Goal: Task Accomplishment & Management: Use online tool/utility

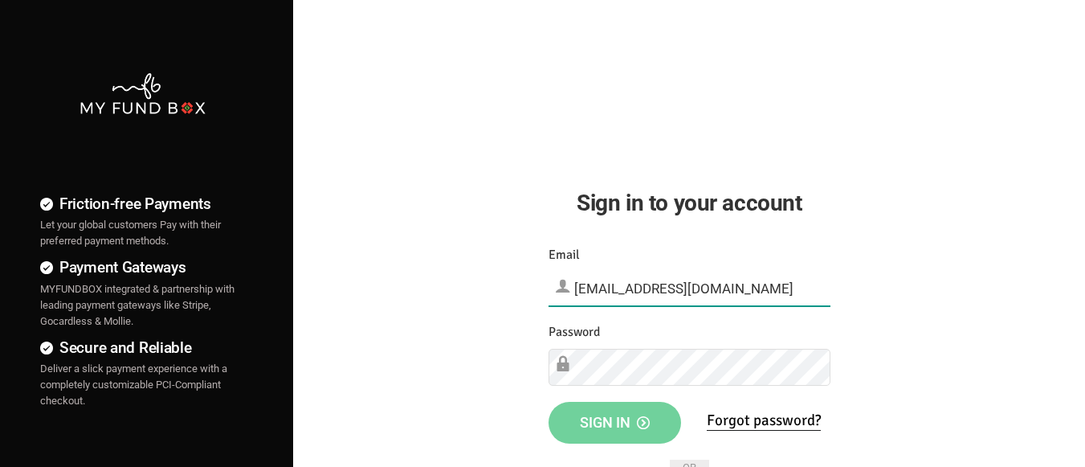
type input "[EMAIL_ADDRESS][DOMAIN_NAME]"
click at [614, 421] on span "Sign in" at bounding box center [615, 422] width 70 height 17
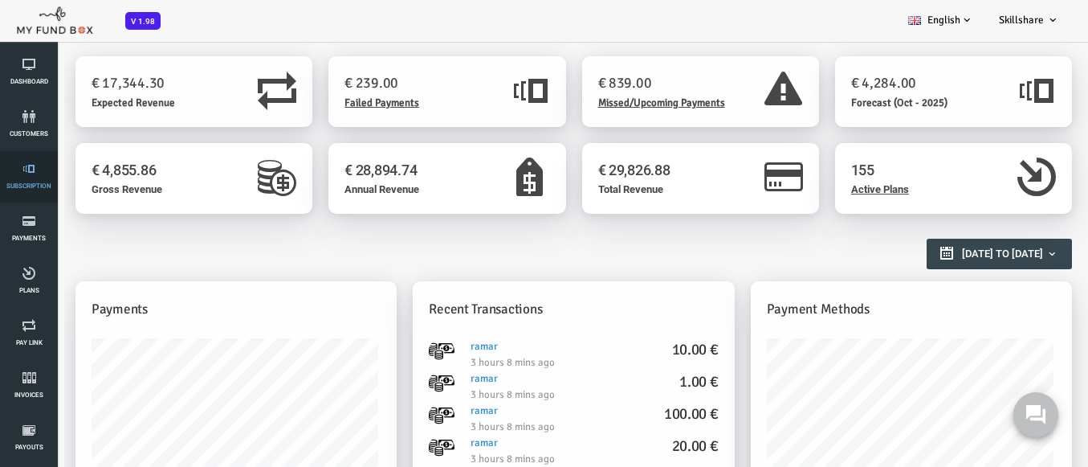
click at [29, 177] on link "Subscription" at bounding box center [29, 176] width 48 height 51
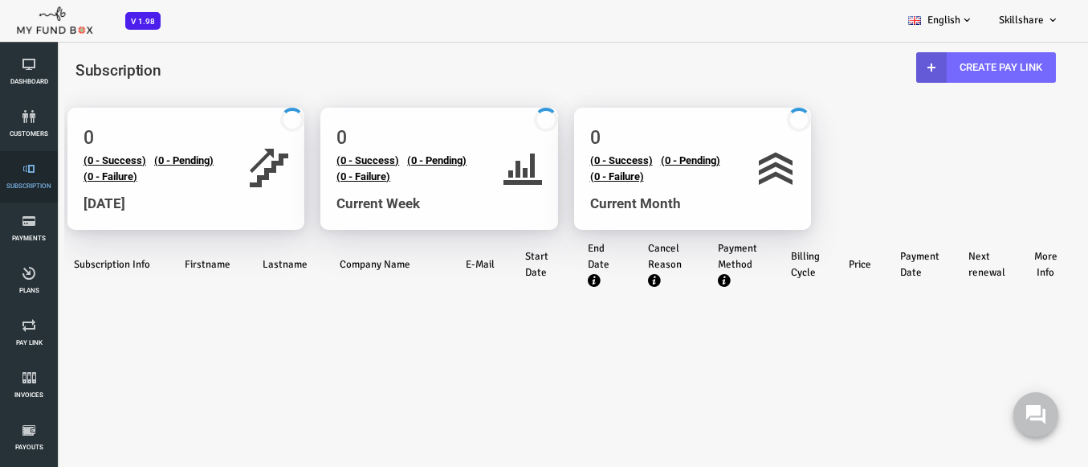
select select "100"
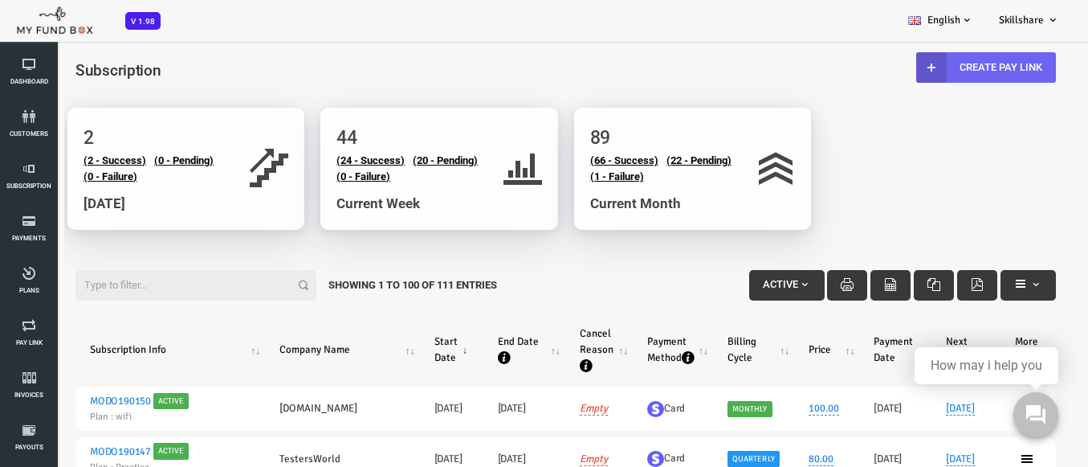
click at [932, 67] on link "Create Pay Link" at bounding box center [943, 67] width 140 height 31
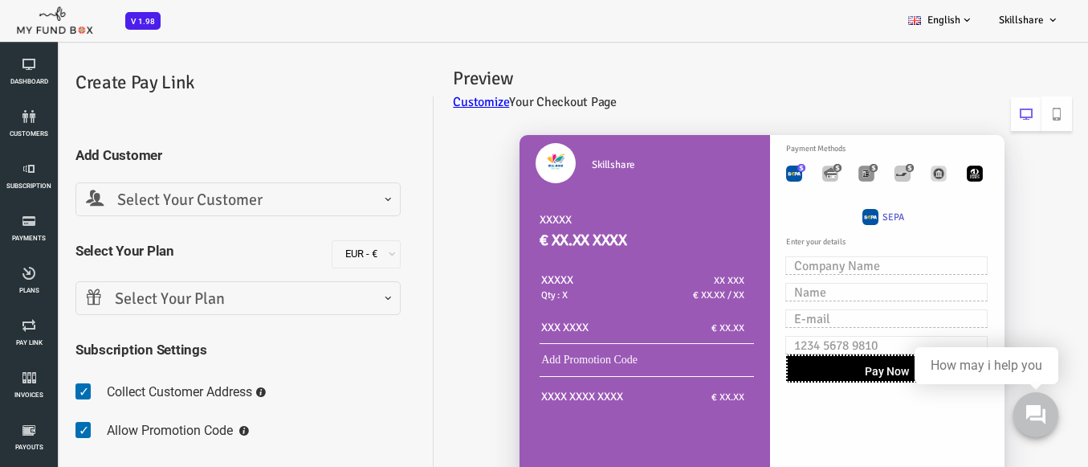
click at [192, 199] on span "Select Your Customer" at bounding box center [195, 200] width 304 height 25
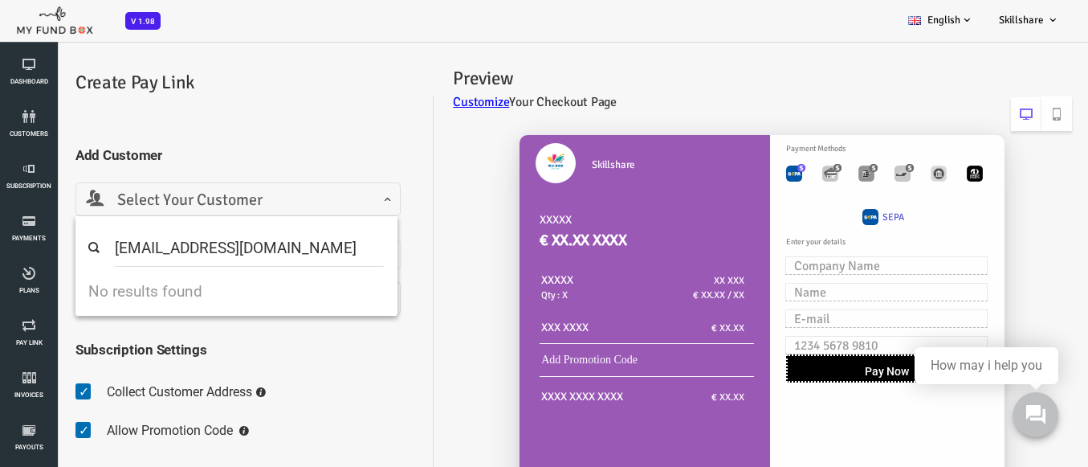
type input "[EMAIL_ADDRESS][DOMAIN_NAME]"
